Goal: Task Accomplishment & Management: Use online tool/utility

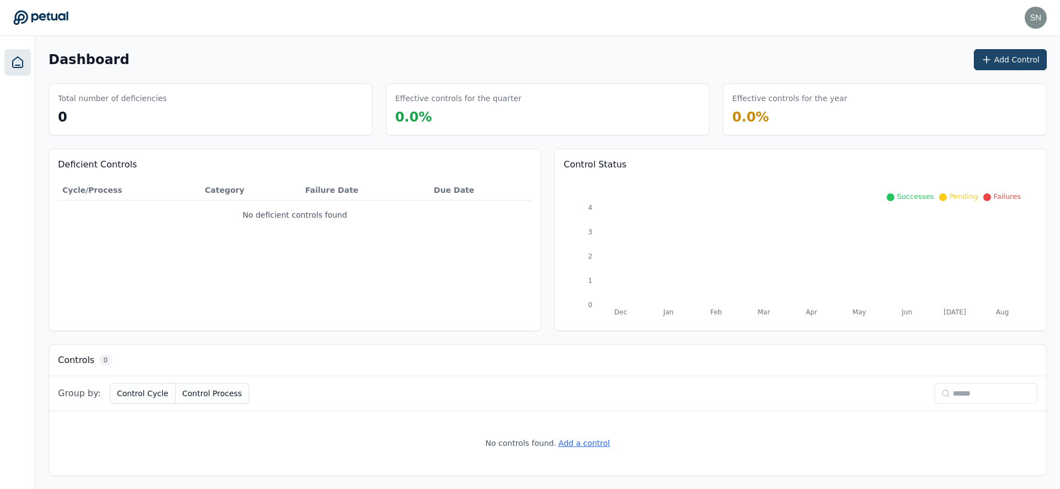
click at [996, 60] on button "Add Control" at bounding box center [1010, 59] width 73 height 21
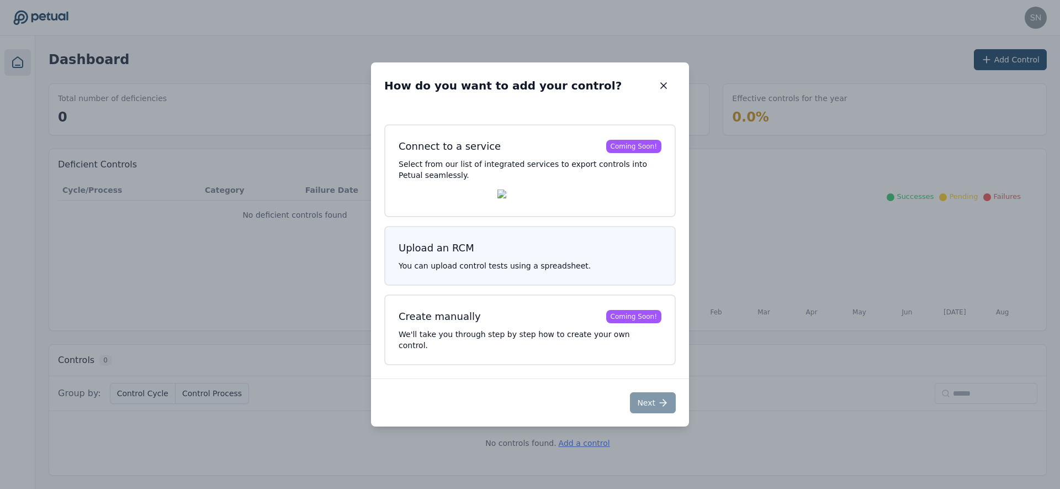
click at [527, 253] on h3 "Upload an RCM" at bounding box center [530, 247] width 263 height 15
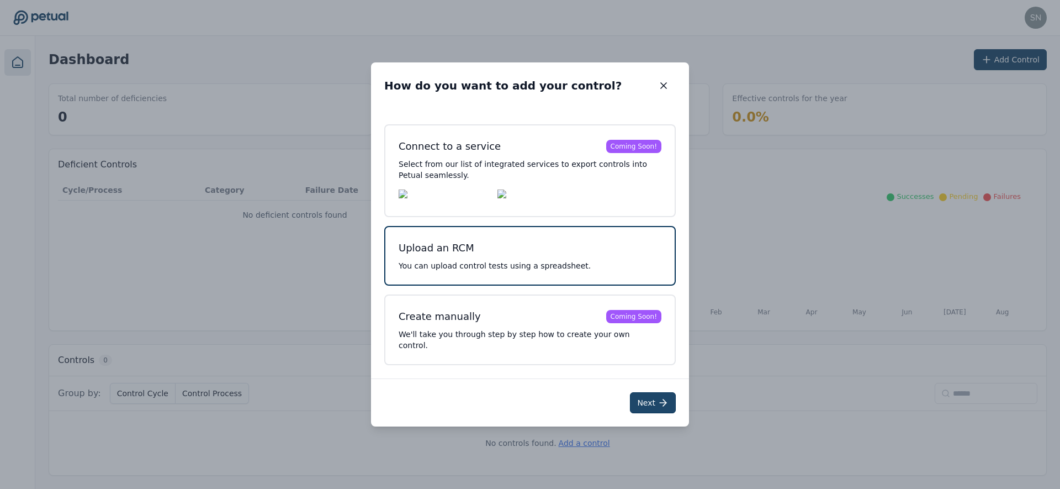
click at [653, 399] on button "Next" at bounding box center [653, 402] width 46 height 21
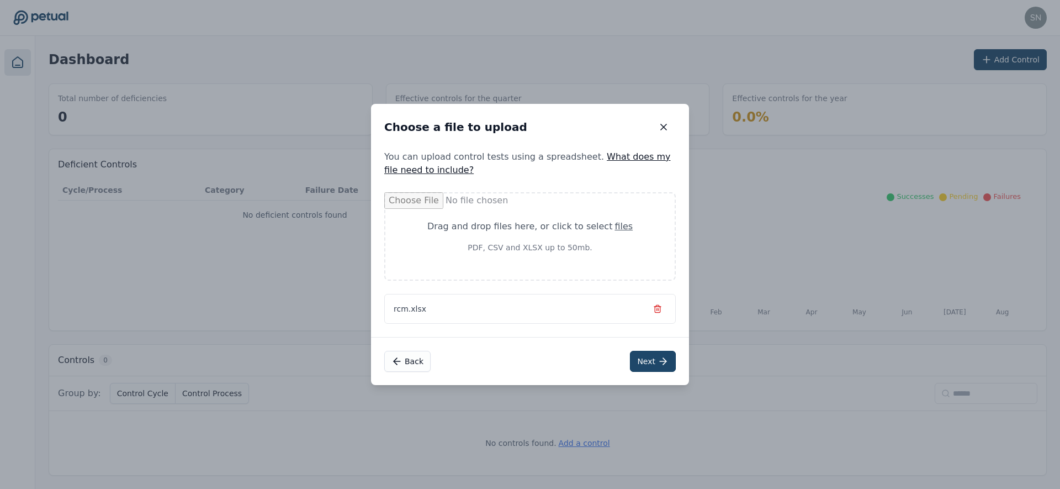
click at [641, 356] on button "Next" at bounding box center [653, 361] width 46 height 21
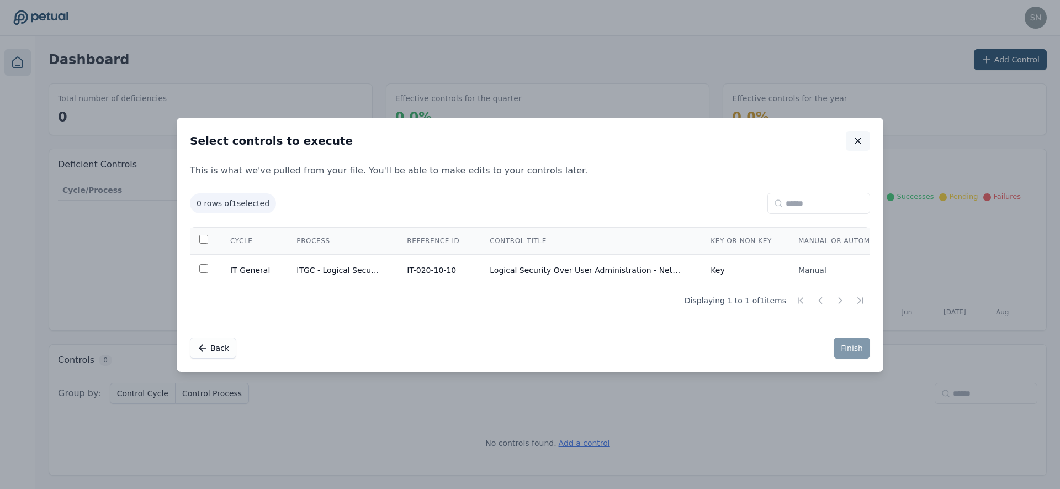
click at [856, 140] on icon "button" at bounding box center [858, 141] width 6 height 6
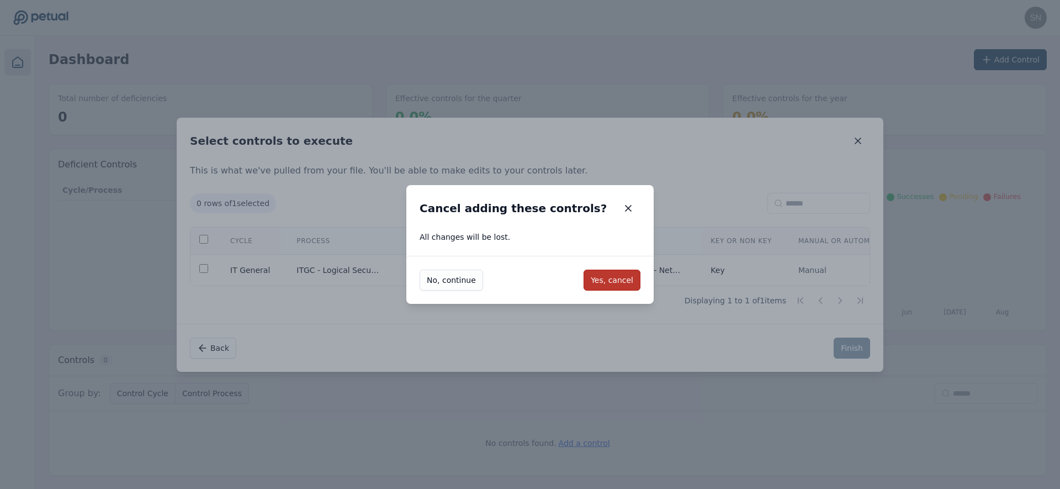
click at [617, 279] on button "Yes, cancel" at bounding box center [612, 280] width 57 height 21
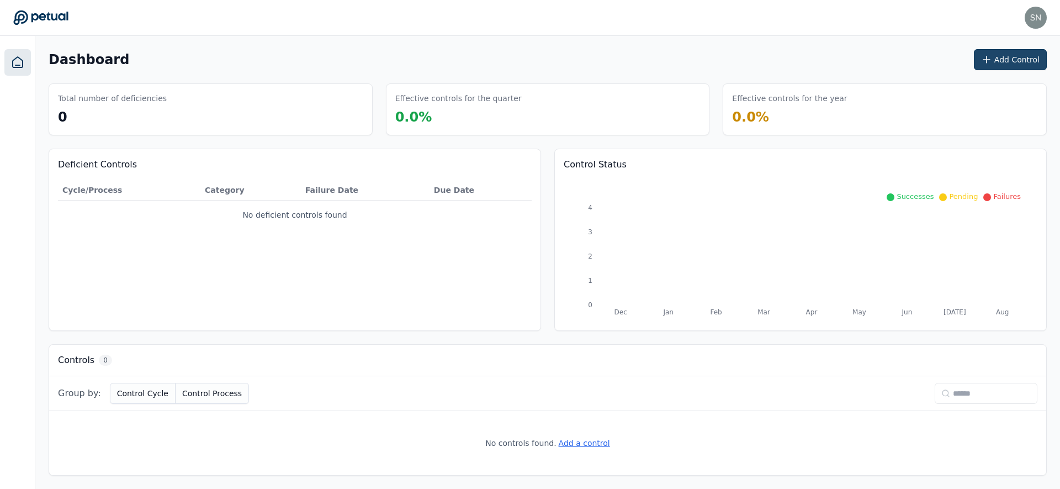
click at [1013, 54] on button "Add Control" at bounding box center [1010, 59] width 73 height 21
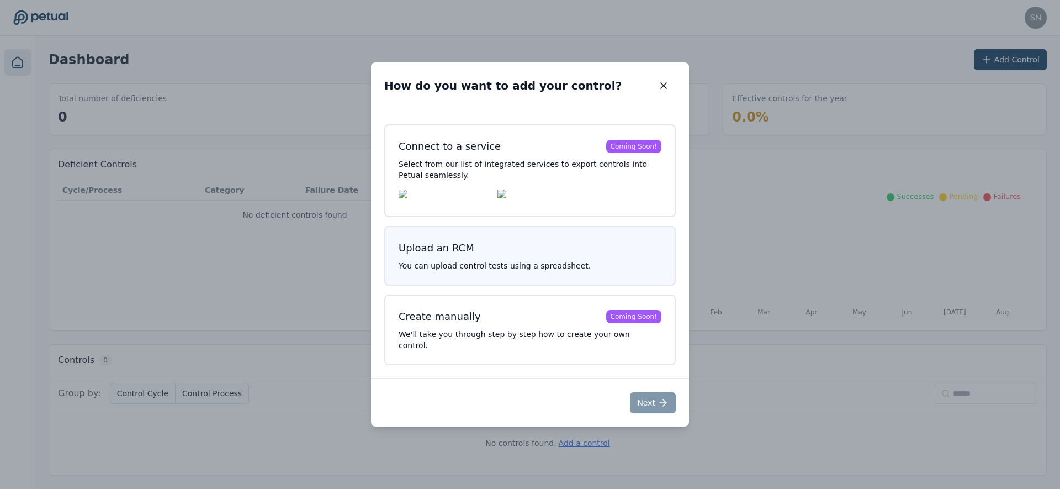
click at [487, 266] on button "Upload an RCM You can upload control tests using a spreadsheet." at bounding box center [530, 256] width 292 height 60
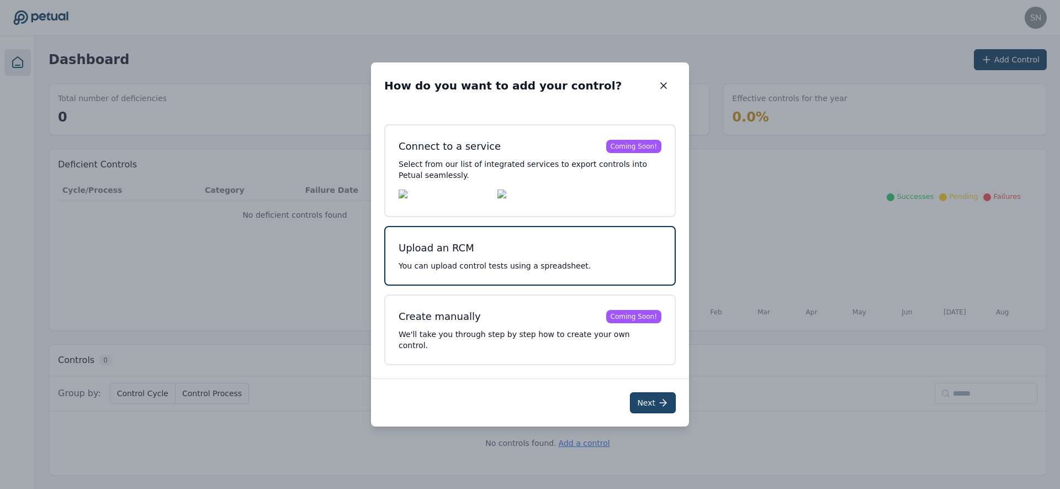
click at [647, 392] on button "Next" at bounding box center [653, 402] width 46 height 21
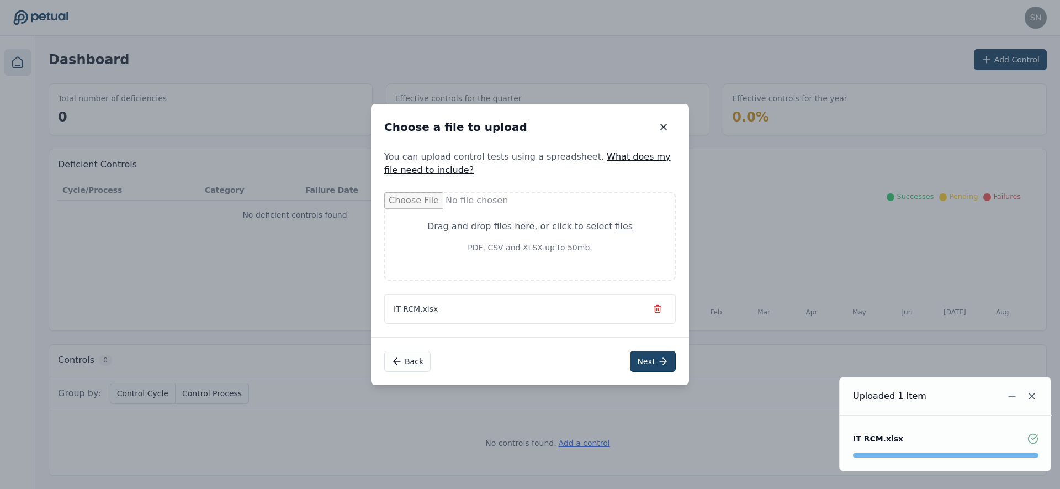
click at [658, 361] on icon at bounding box center [663, 361] width 11 height 11
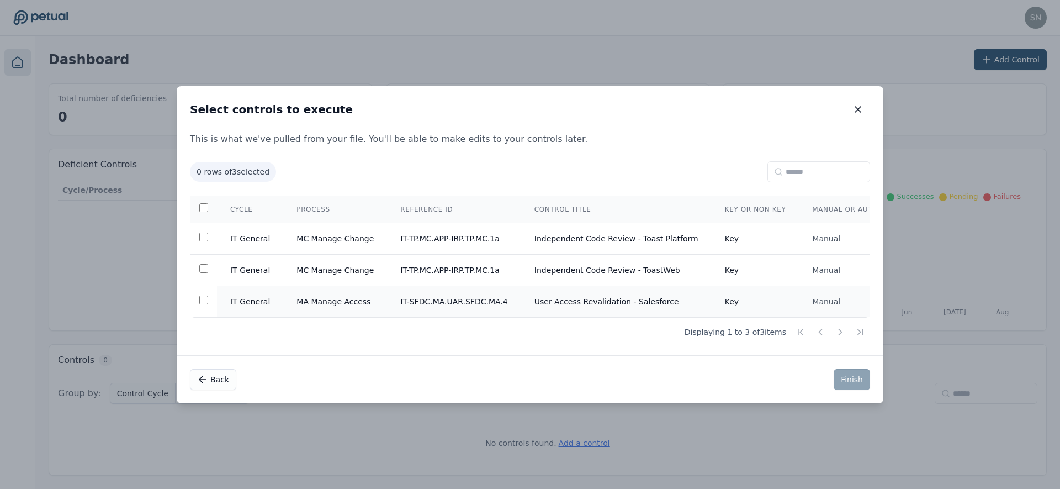
click at [209, 303] on td at bounding box center [204, 301] width 27 height 31
click at [842, 379] on button "Finish" at bounding box center [852, 379] width 36 height 21
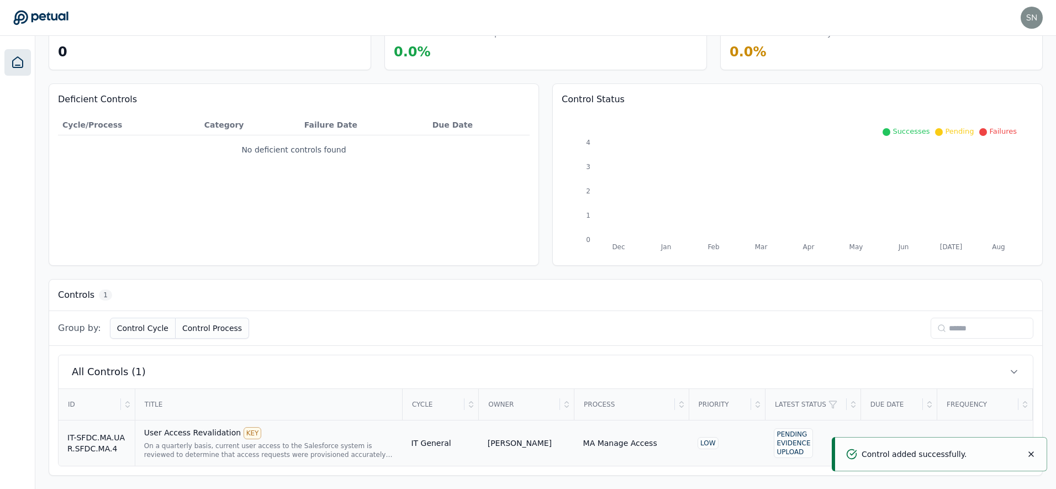
scroll to position [66, 0]
click at [298, 447] on div "On a quarterly basis, current user access to the Salesforce system is reviewed …" at bounding box center [269, 450] width 250 height 18
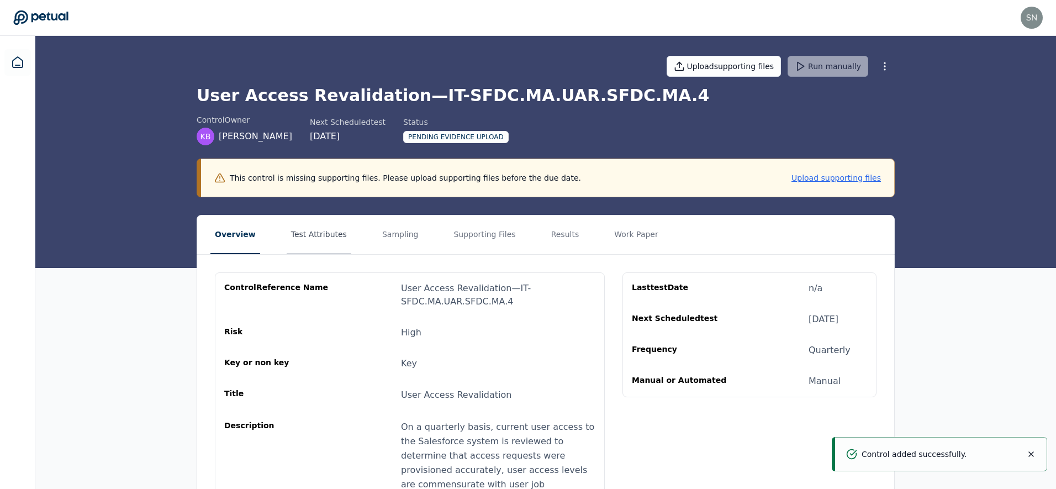
click at [316, 246] on button "Test Attributes" at bounding box center [319, 234] width 65 height 39
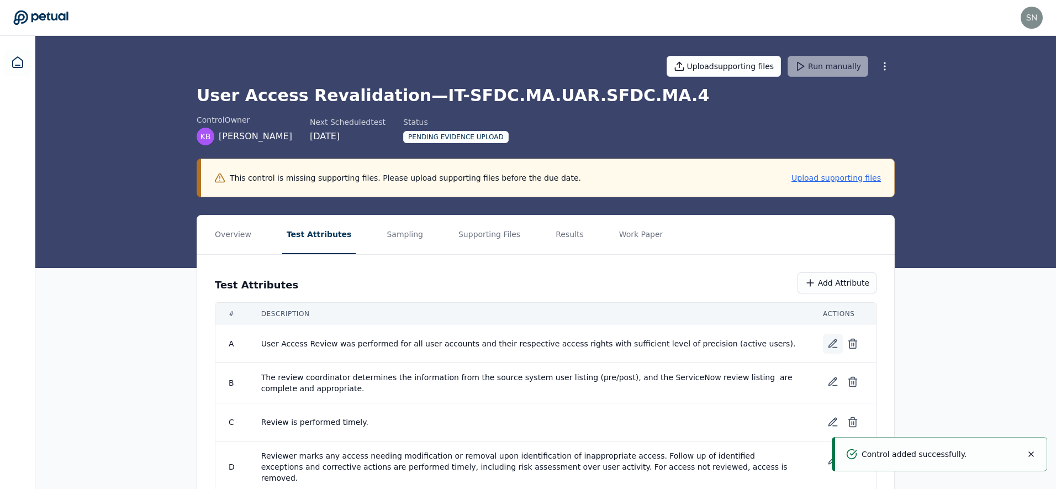
click at [829, 346] on icon at bounding box center [833, 344] width 8 height 8
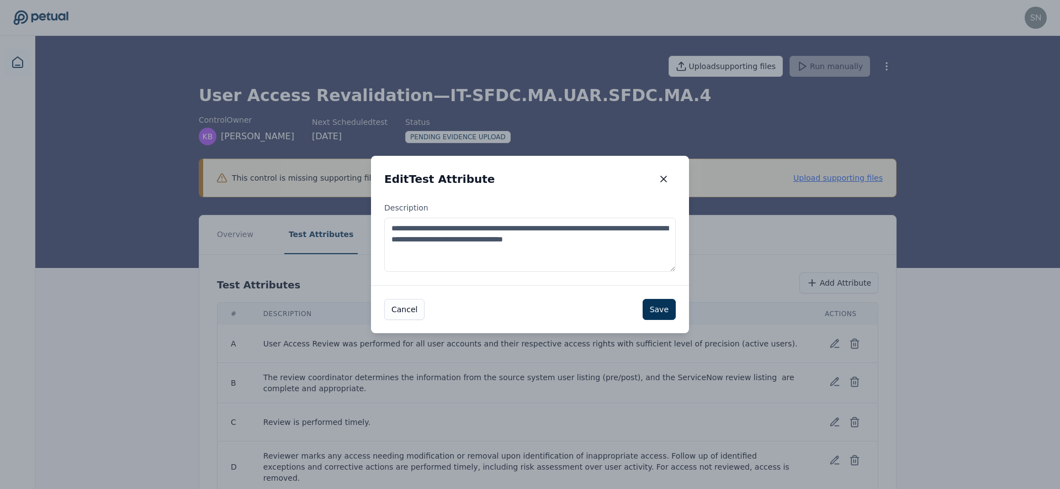
click at [467, 242] on textarea "**********" at bounding box center [530, 245] width 292 height 54
click at [659, 175] on icon "button" at bounding box center [663, 178] width 11 height 11
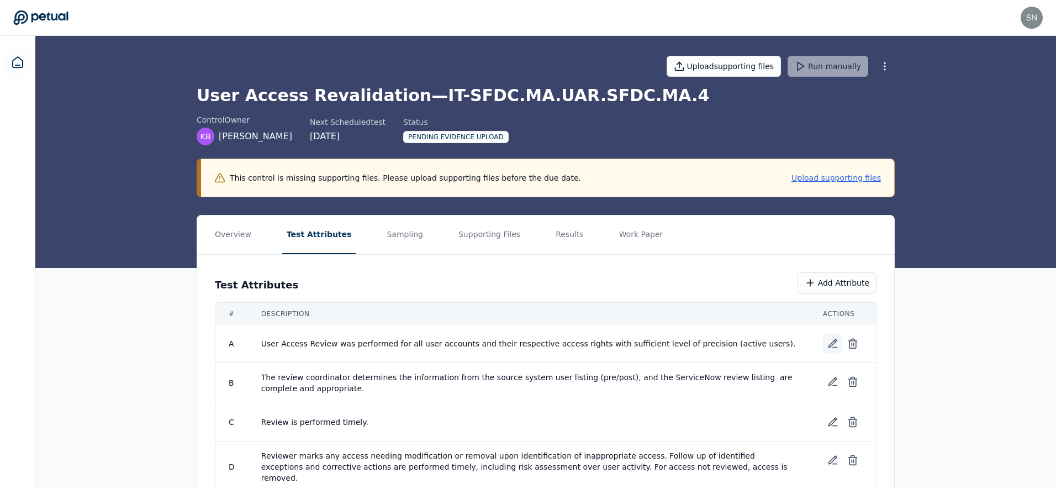
click at [836, 347] on icon at bounding box center [835, 347] width 4 height 0
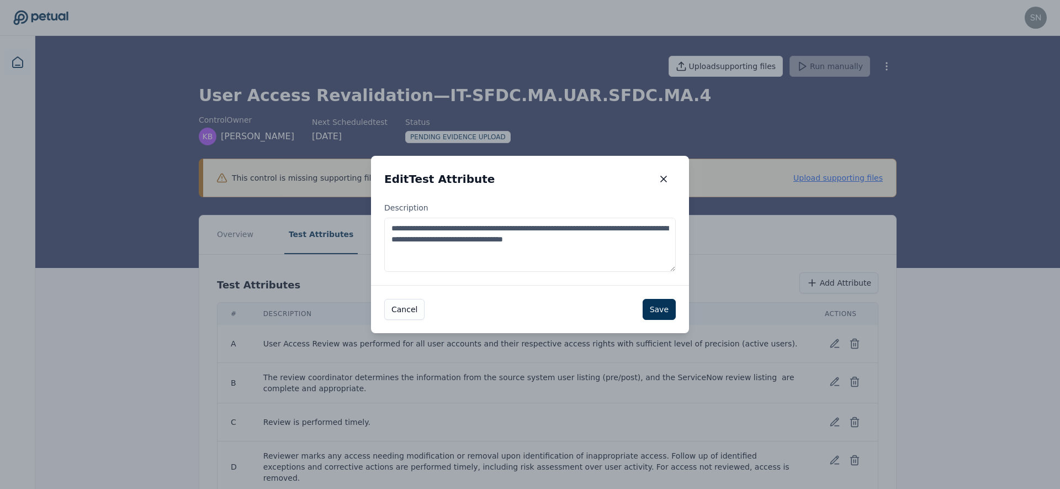
click at [532, 250] on textarea "**********" at bounding box center [530, 245] width 292 height 54
click at [662, 180] on icon "button" at bounding box center [664, 179] width 6 height 6
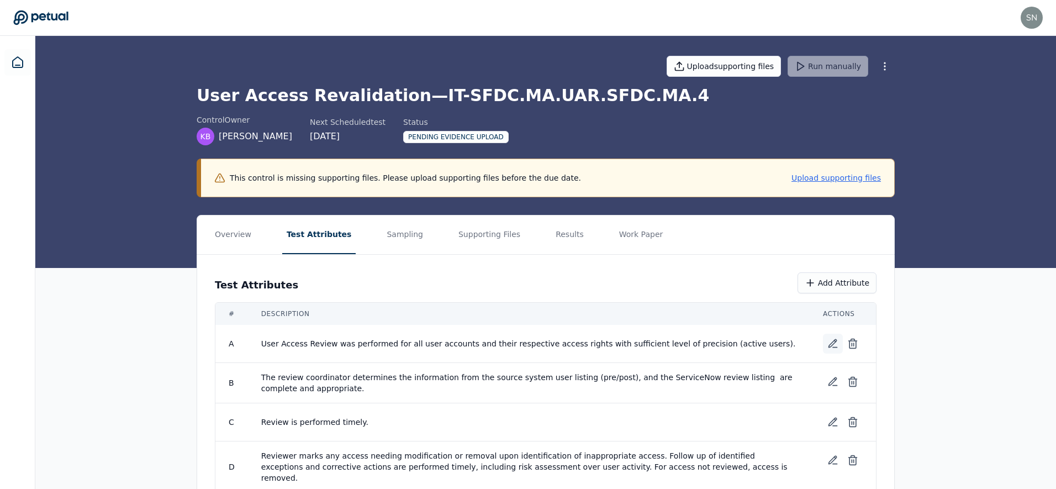
click at [827, 345] on icon at bounding box center [832, 343] width 11 height 11
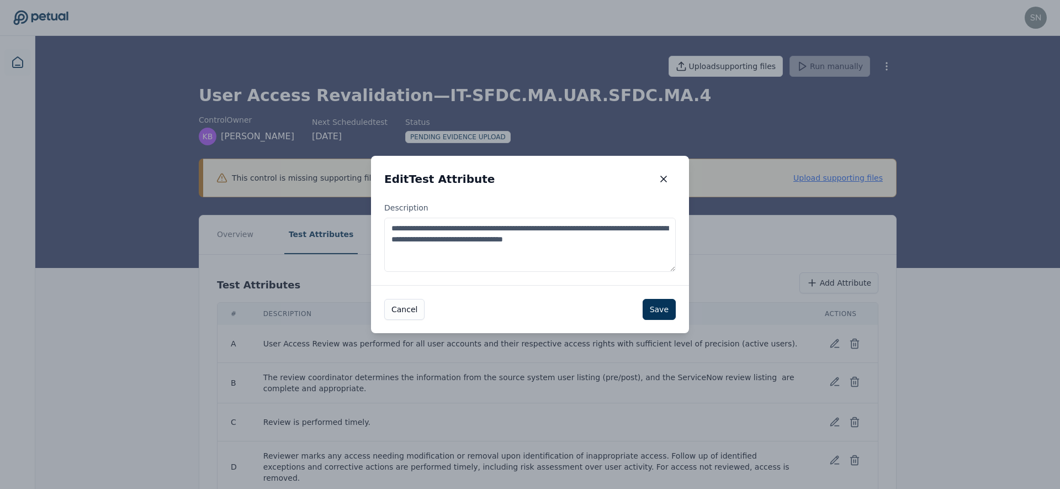
drag, startPoint x: 675, startPoint y: 268, endPoint x: 674, endPoint y: 281, distance: 13.3
click at [674, 281] on div "**********" at bounding box center [530, 243] width 318 height 83
click at [669, 178] on icon "button" at bounding box center [663, 178] width 11 height 11
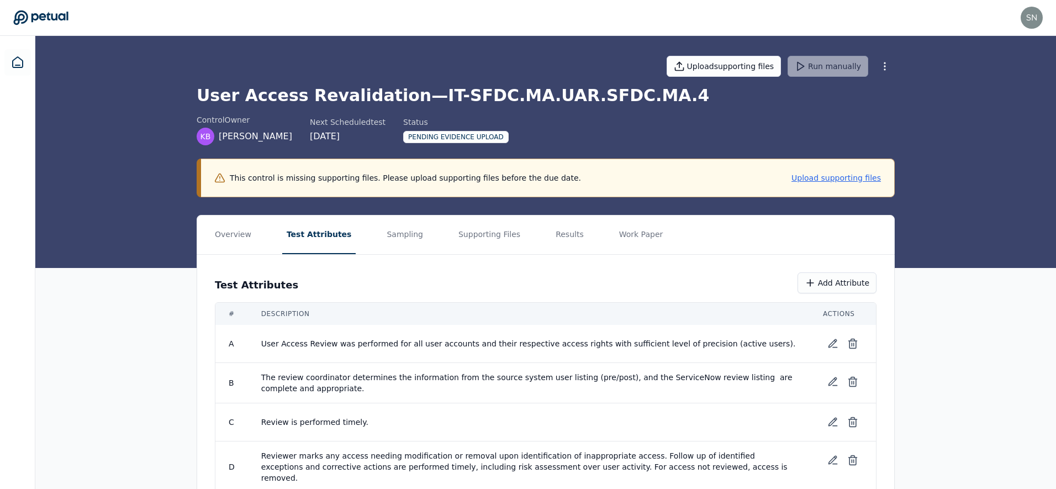
scroll to position [105, 0]
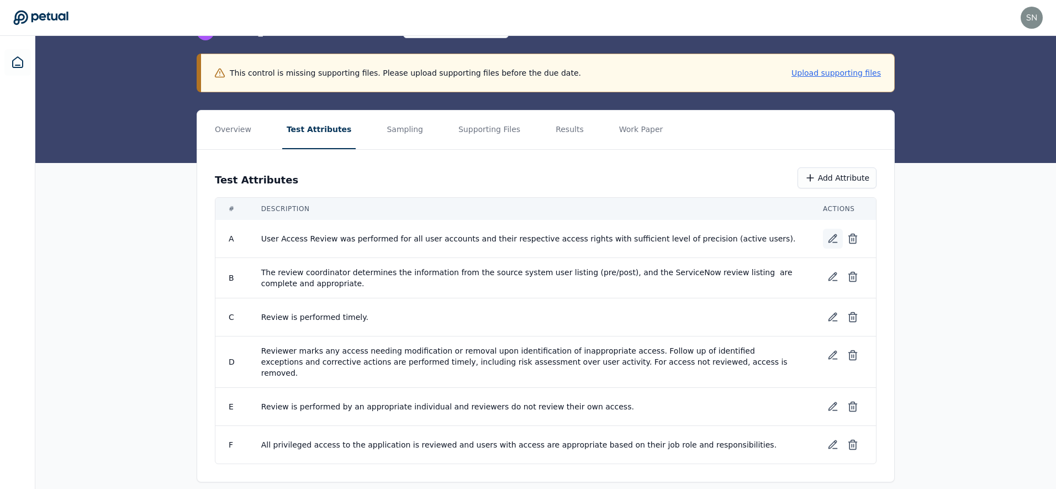
click at [836, 233] on icon at bounding box center [832, 238] width 11 height 11
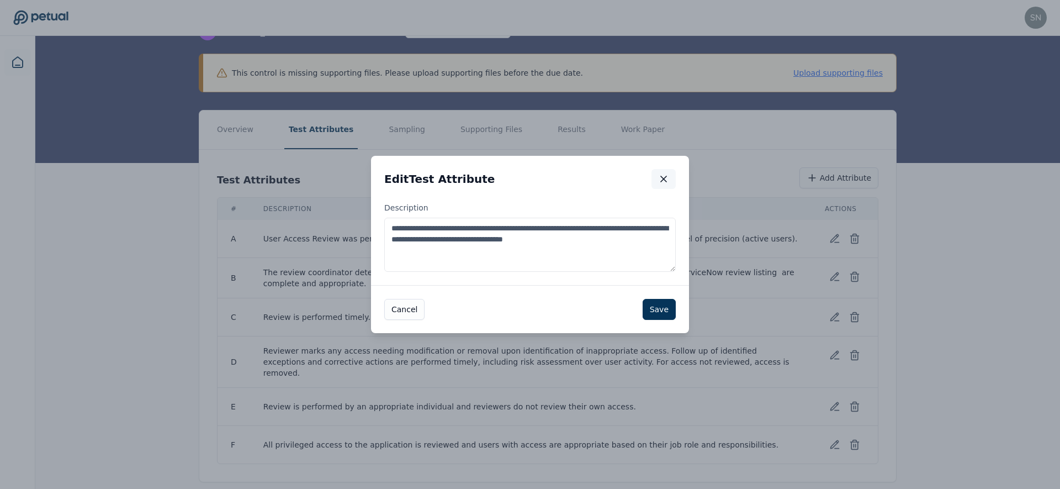
click at [660, 183] on icon "button" at bounding box center [663, 178] width 11 height 11
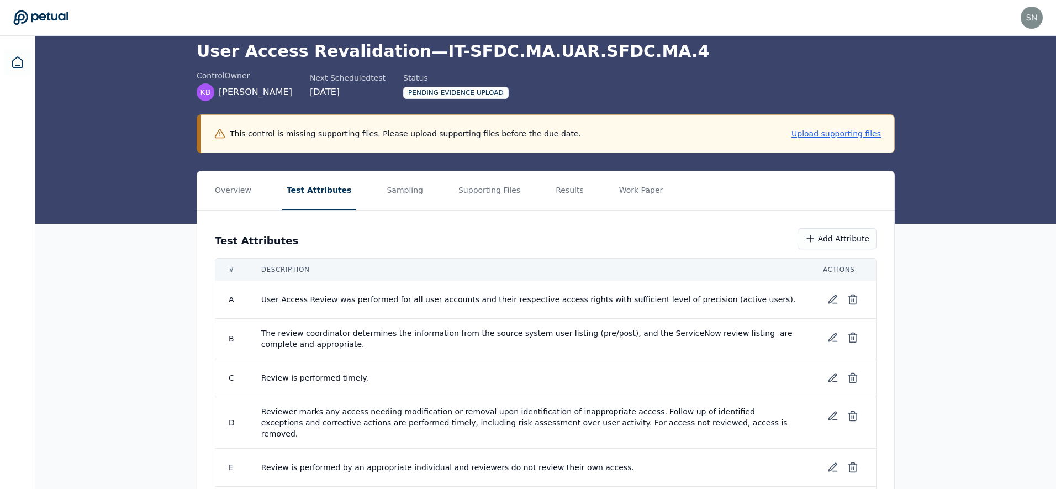
scroll to position [0, 0]
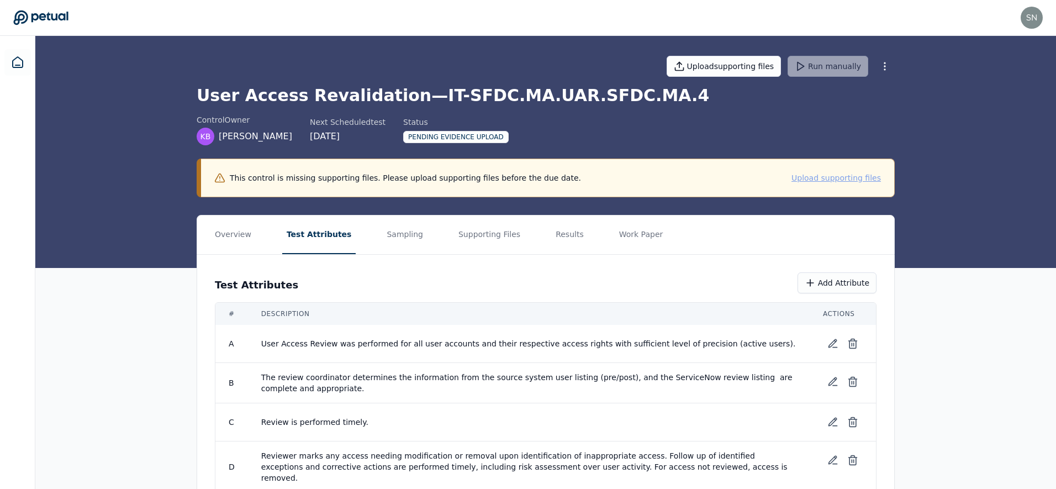
click at [842, 175] on button "Upload supporting files" at bounding box center [835, 177] width 89 height 11
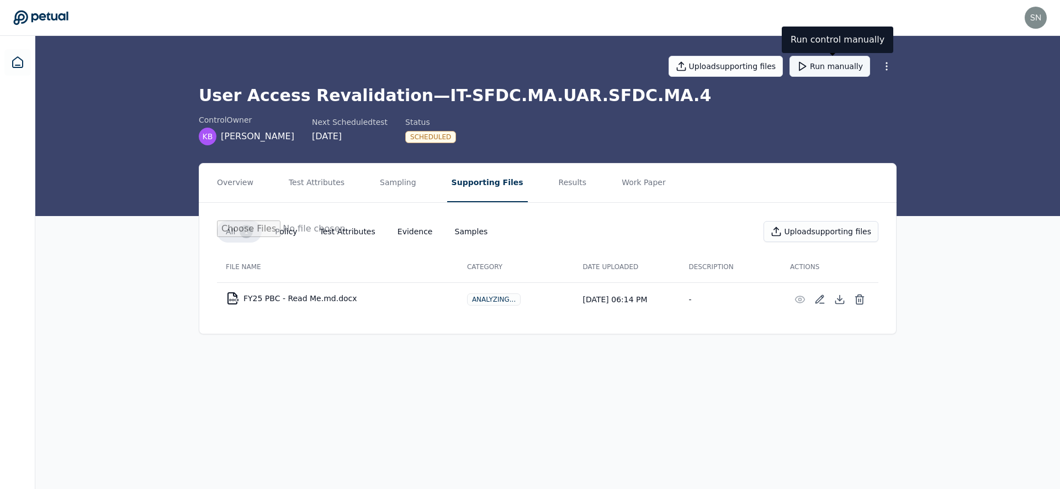
click at [828, 70] on button "Run manually" at bounding box center [830, 66] width 81 height 21
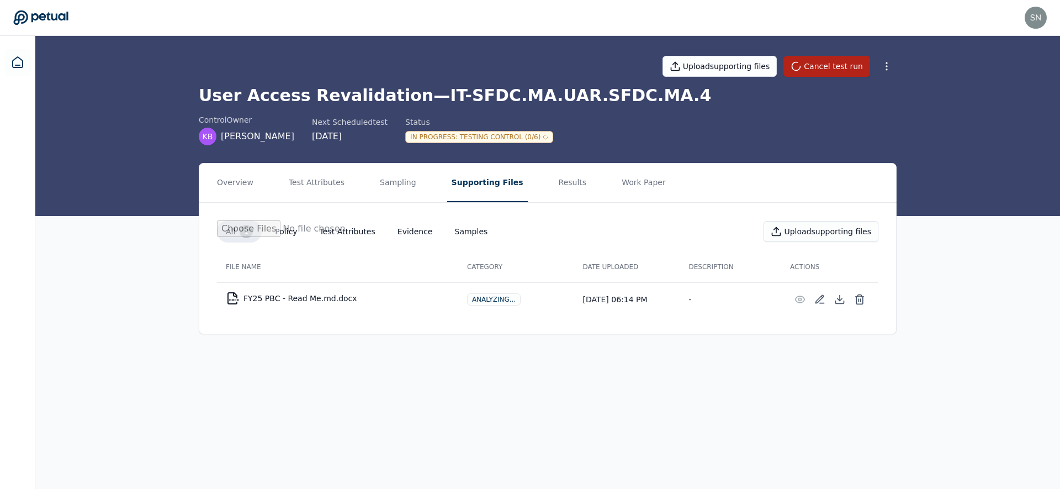
click at [477, 136] on div "In Progress : Testing Control (0/6)" at bounding box center [479, 137] width 148 height 12
click at [229, 184] on button "Overview" at bounding box center [235, 182] width 45 height 39
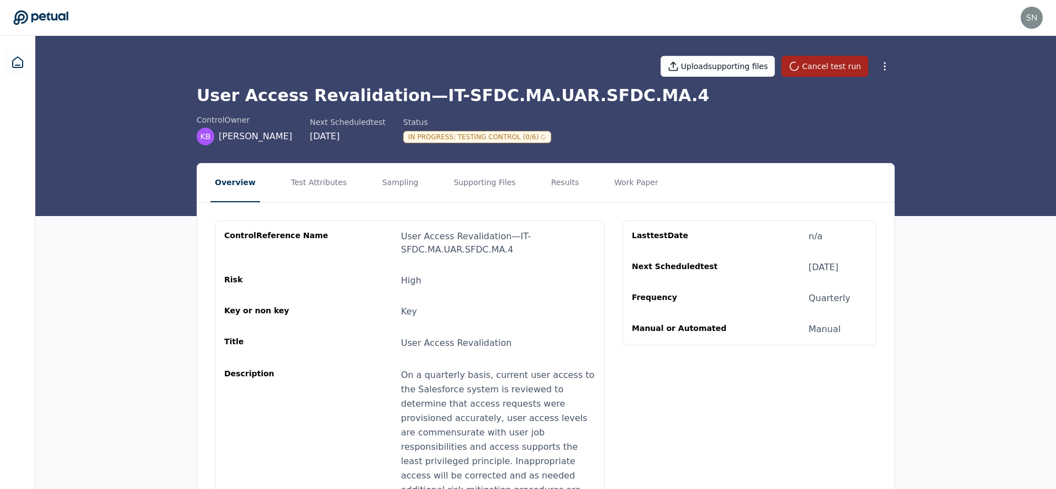
click at [809, 70] on button "Cancel test run" at bounding box center [824, 66] width 87 height 21
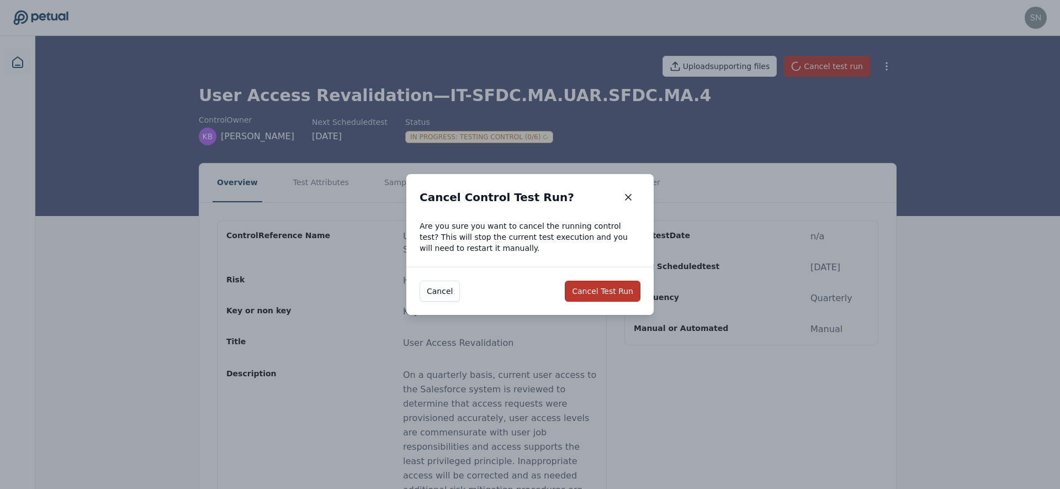
click at [614, 297] on button "Cancel Test Run" at bounding box center [603, 291] width 76 height 21
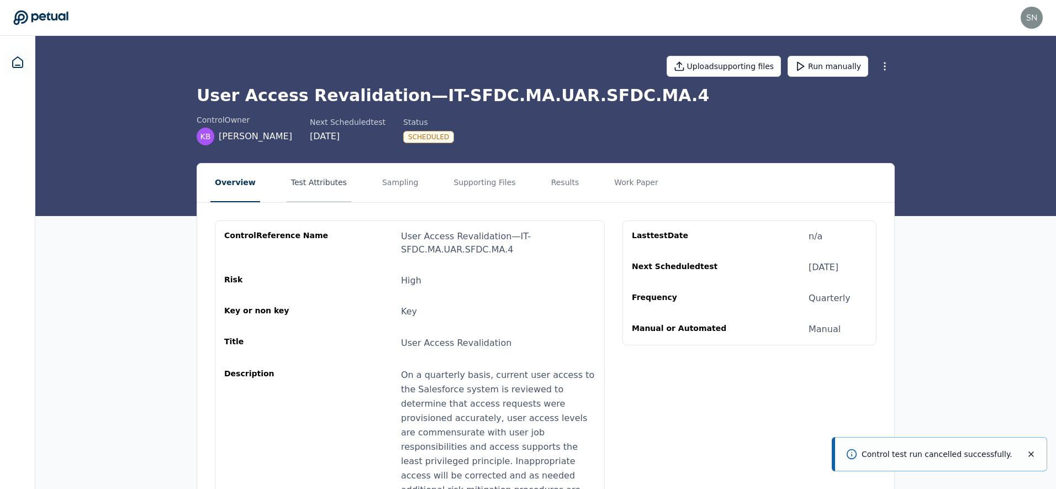
click at [313, 181] on button "Test Attributes" at bounding box center [319, 182] width 65 height 39
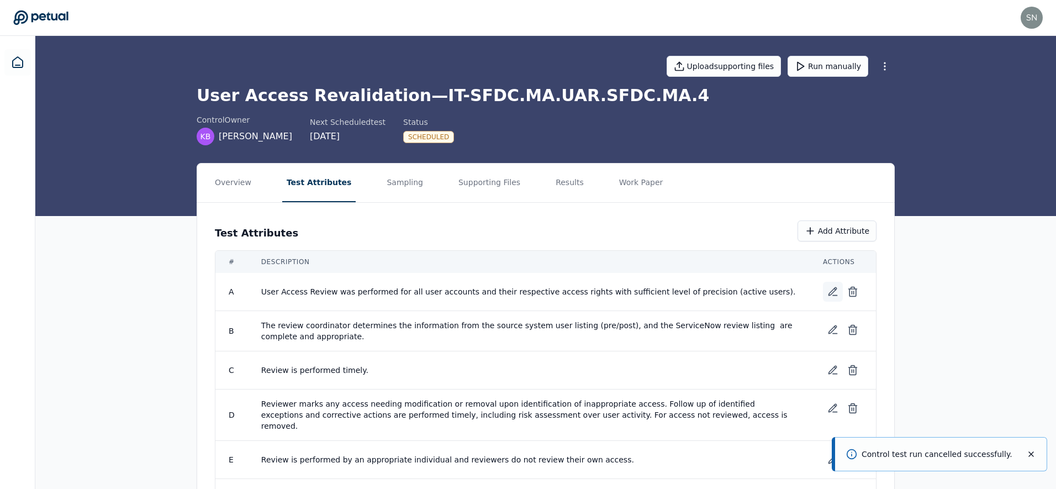
click at [834, 284] on button at bounding box center [833, 292] width 20 height 20
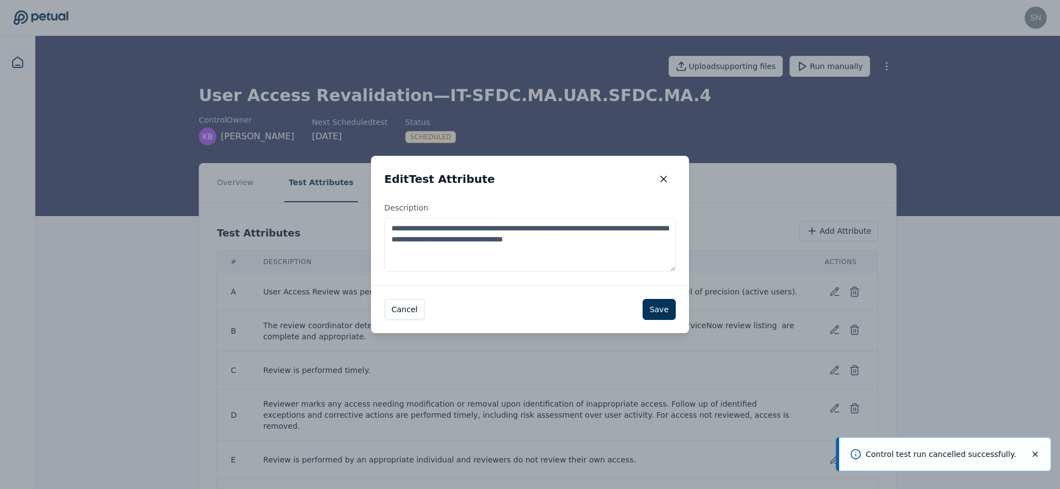
click at [665, 177] on icon "button" at bounding box center [664, 179] width 6 height 6
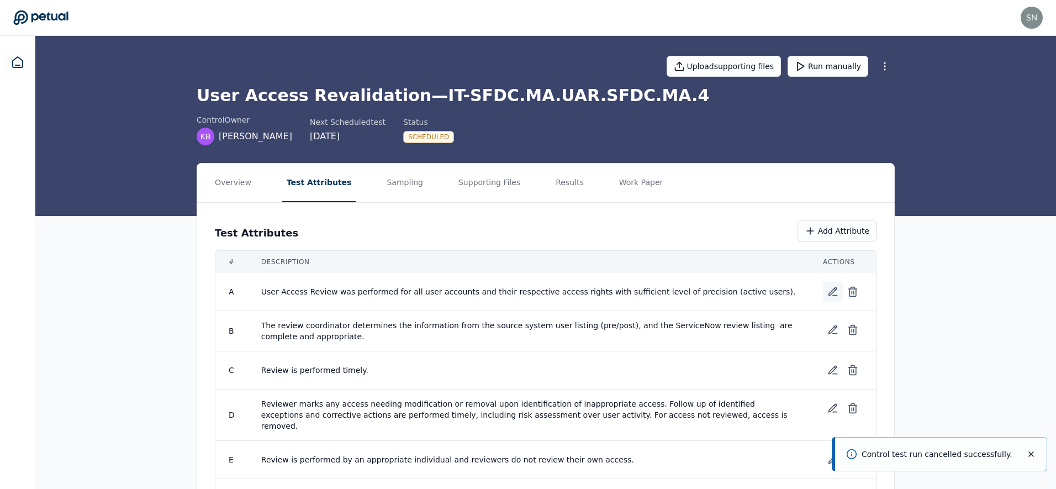
click at [829, 291] on icon at bounding box center [832, 291] width 11 height 11
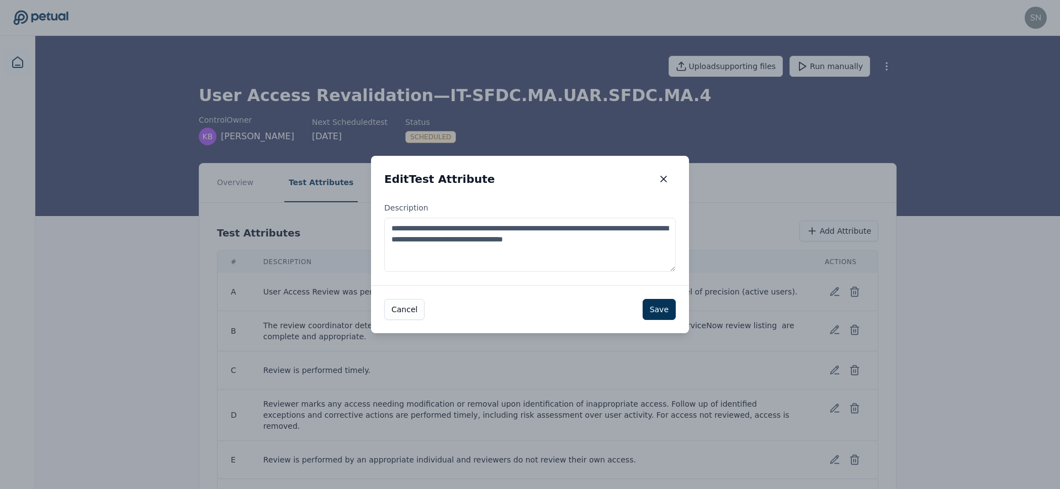
click at [664, 178] on icon "button" at bounding box center [664, 179] width 6 height 6
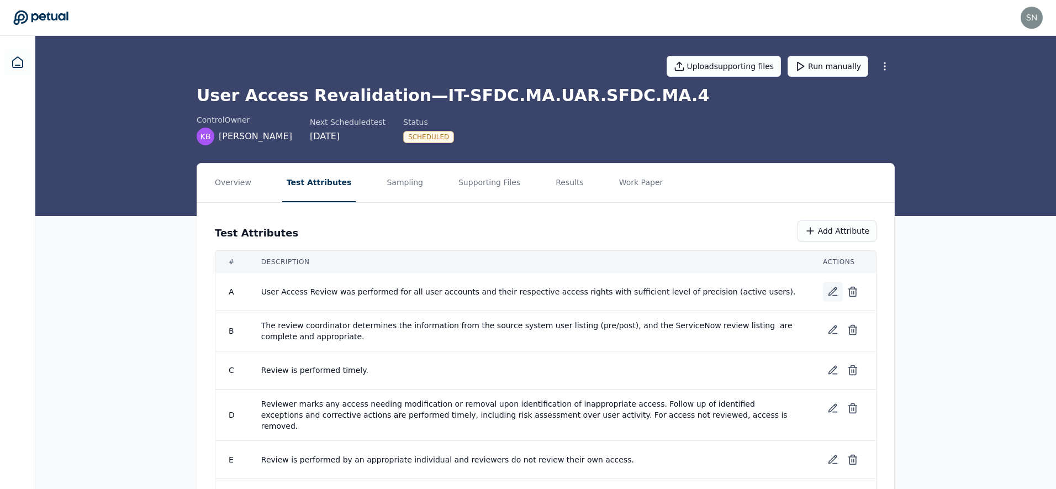
click at [833, 294] on icon at bounding box center [832, 291] width 11 height 11
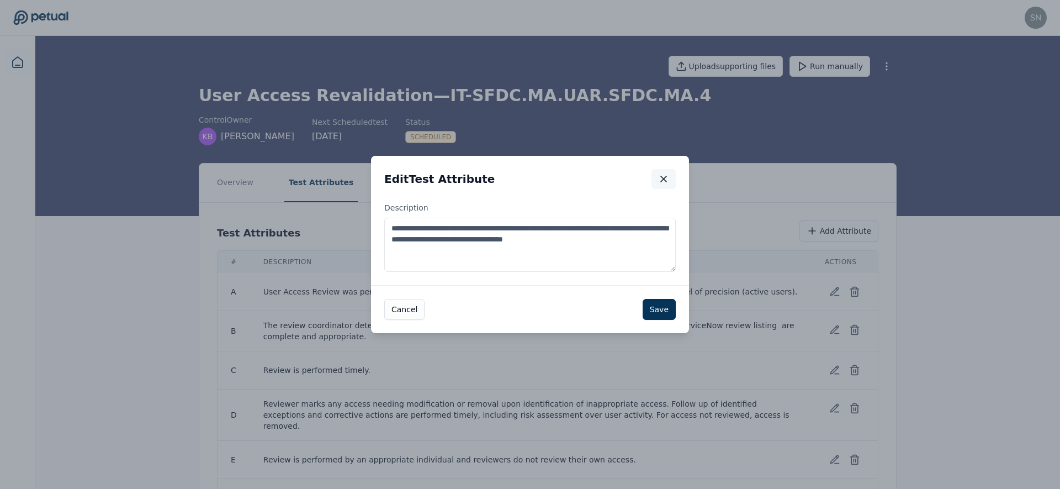
click at [662, 175] on icon "button" at bounding box center [663, 178] width 11 height 11
